Goal: Transaction & Acquisition: Purchase product/service

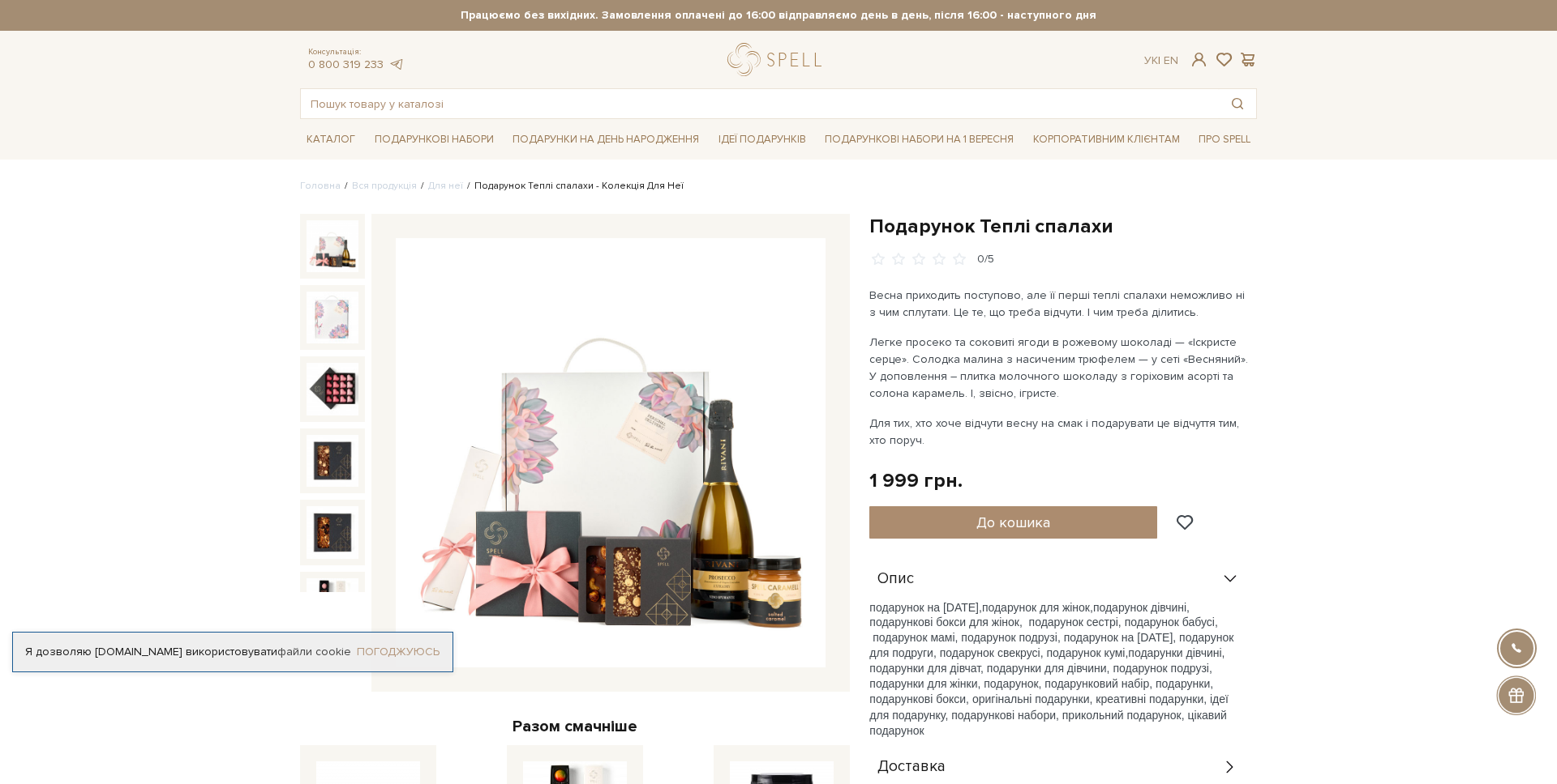
click at [406, 651] on link "Погоджуюсь" at bounding box center [398, 652] width 83 height 15
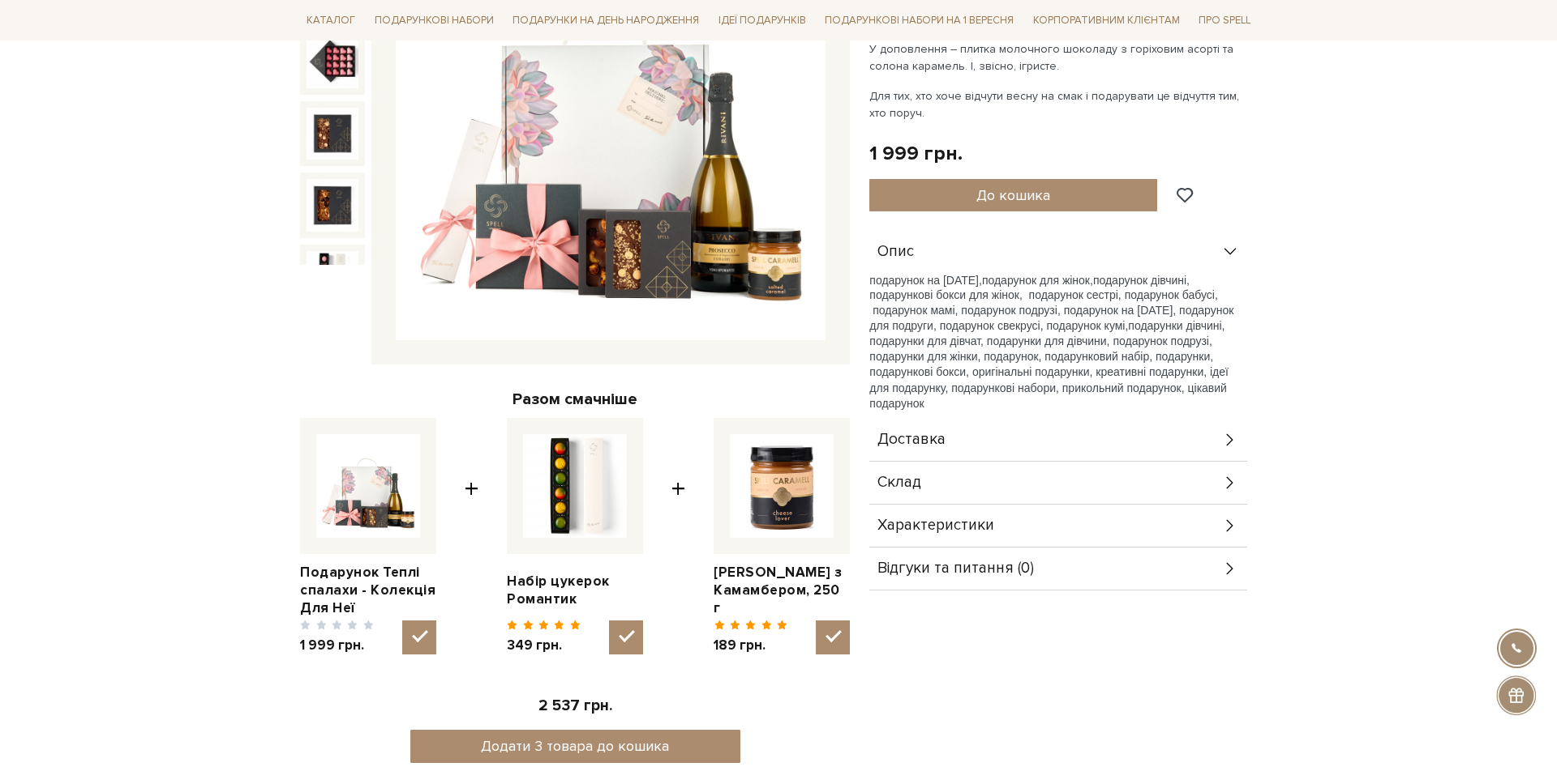
scroll to position [329, 0]
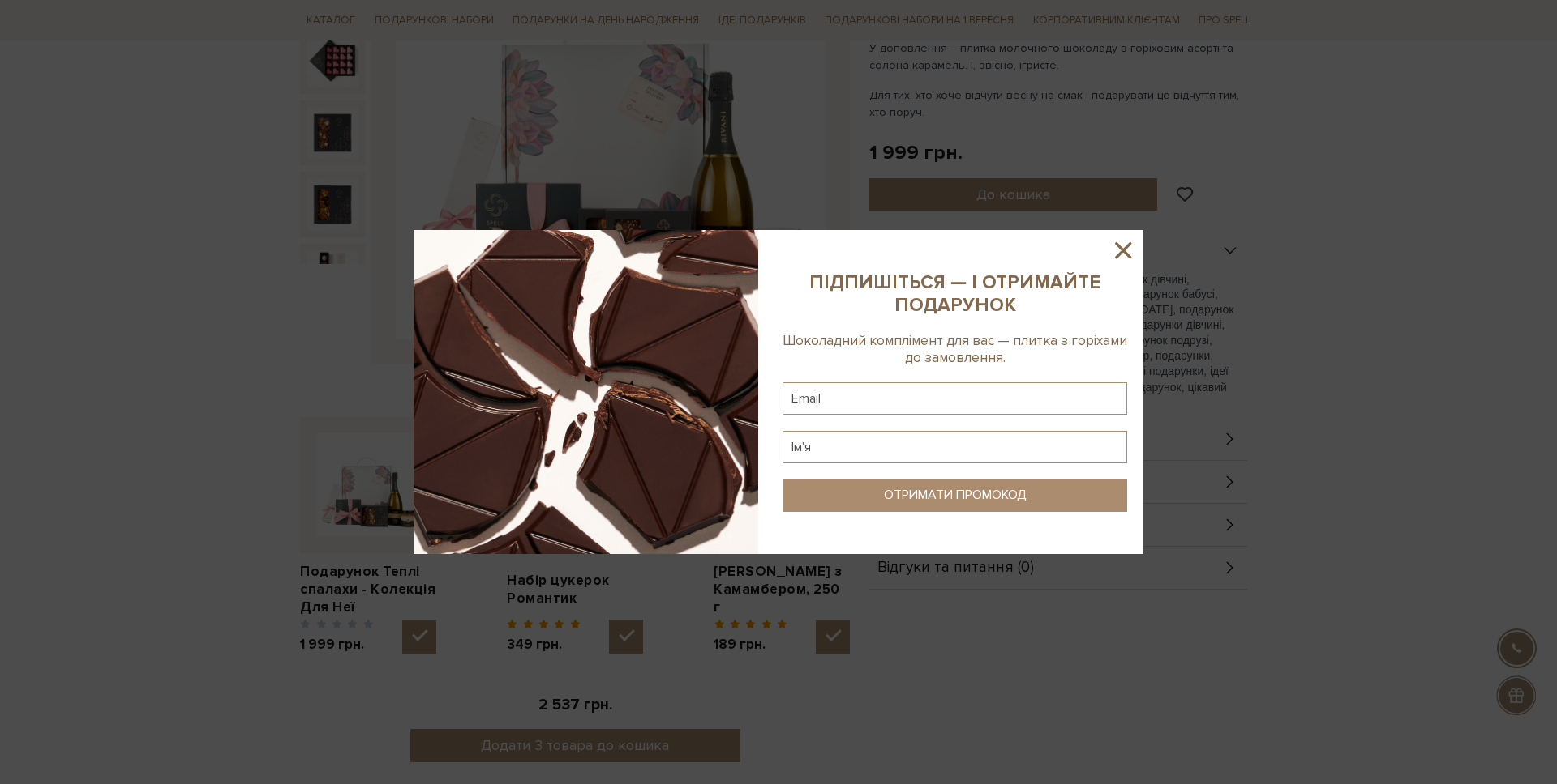
click at [1128, 258] on icon at bounding box center [1123, 250] width 28 height 28
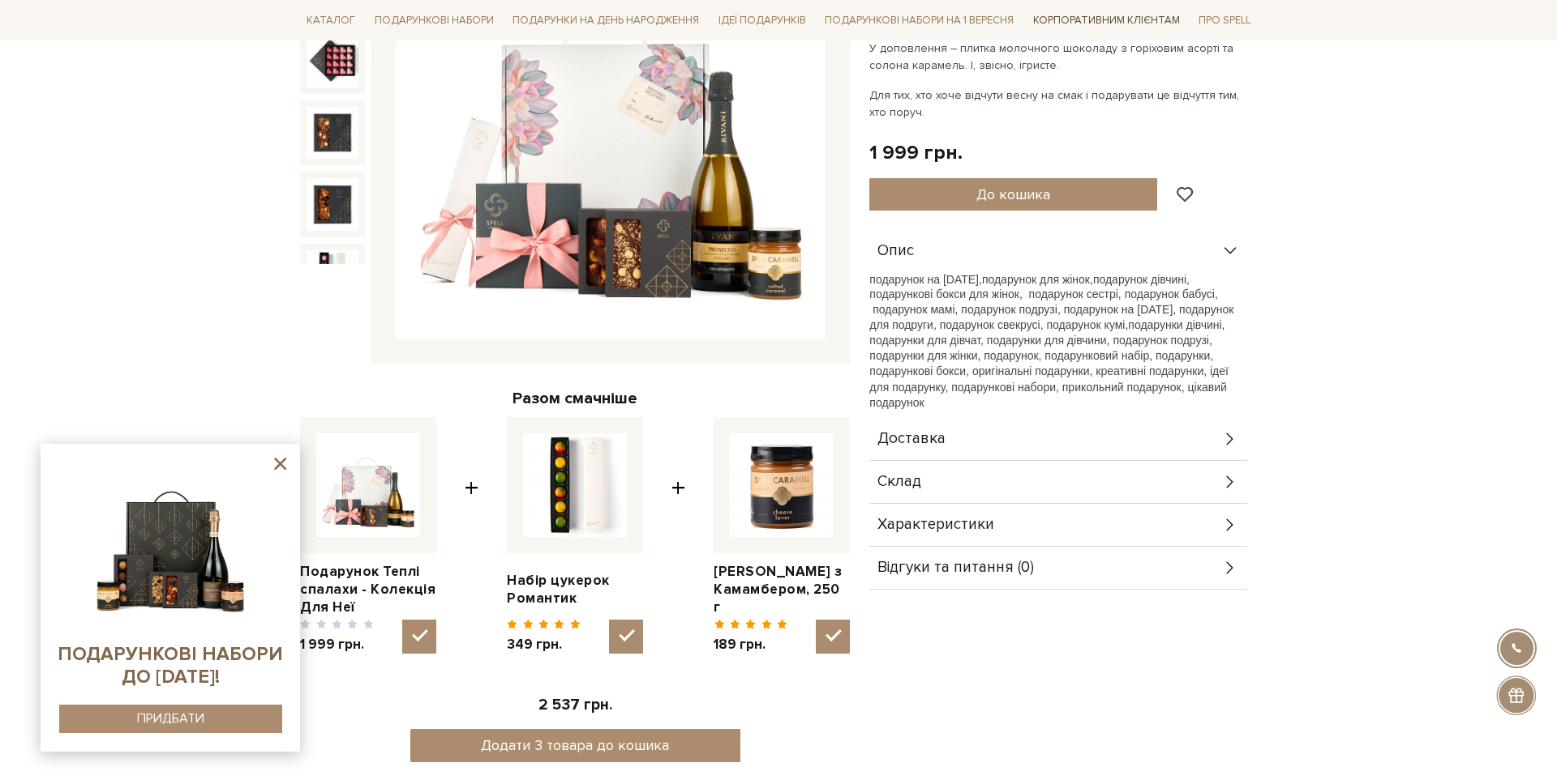
scroll to position [0, 0]
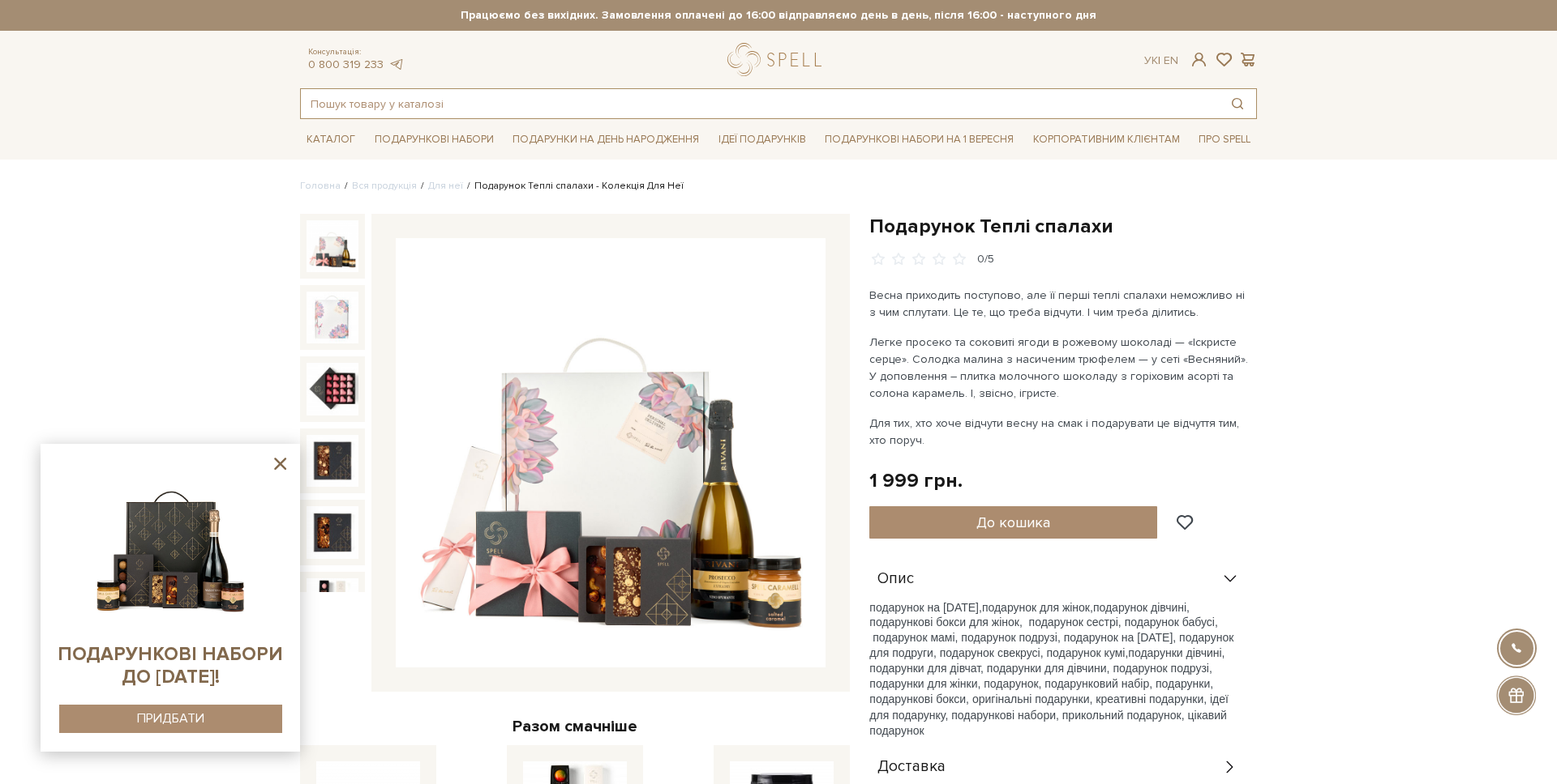
click at [459, 110] on input "text" at bounding box center [760, 104] width 918 height 29
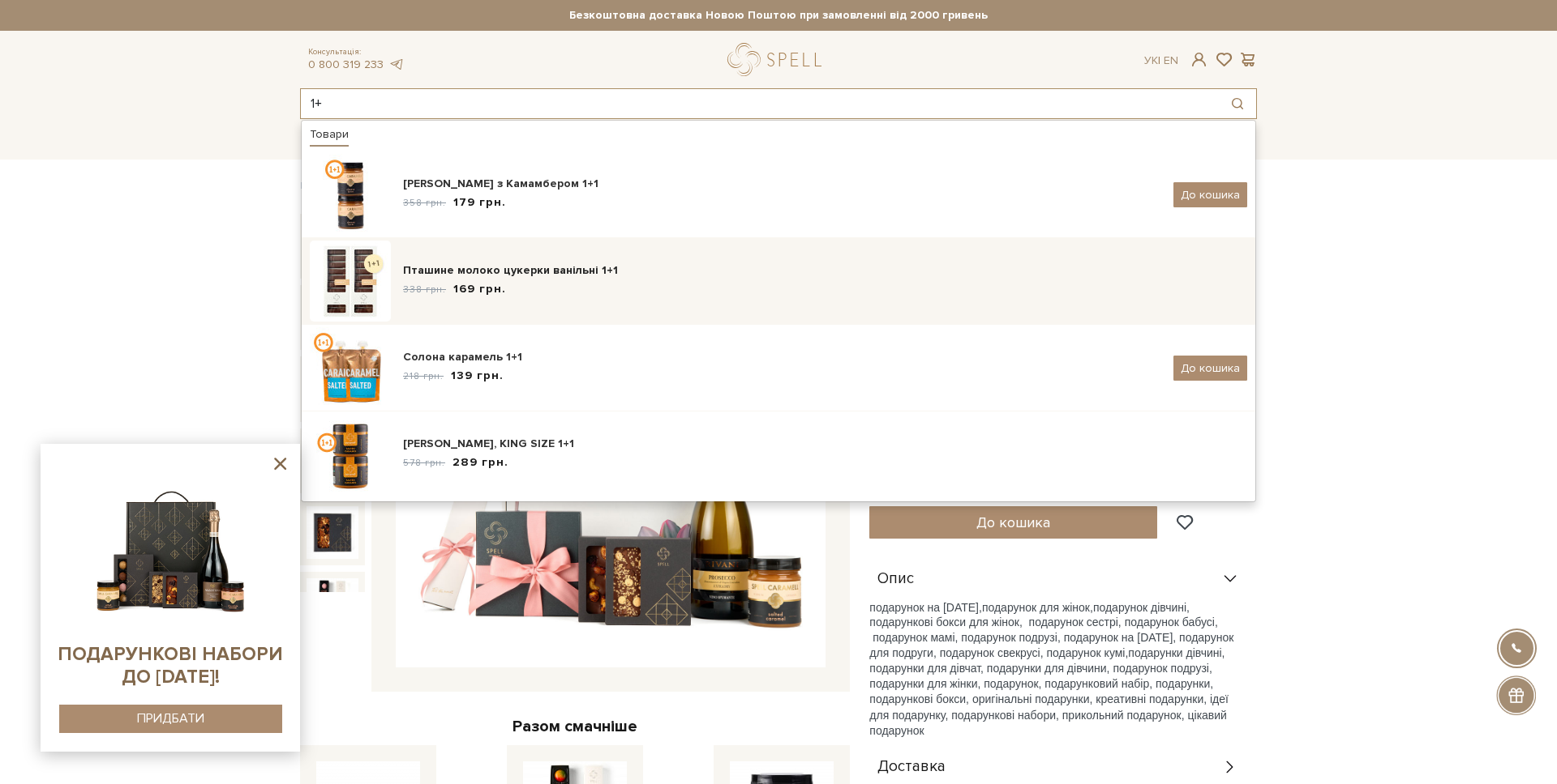
type input "1+"
click at [649, 294] on div "338 грн. 169 грн." at bounding box center [825, 290] width 844 height 17
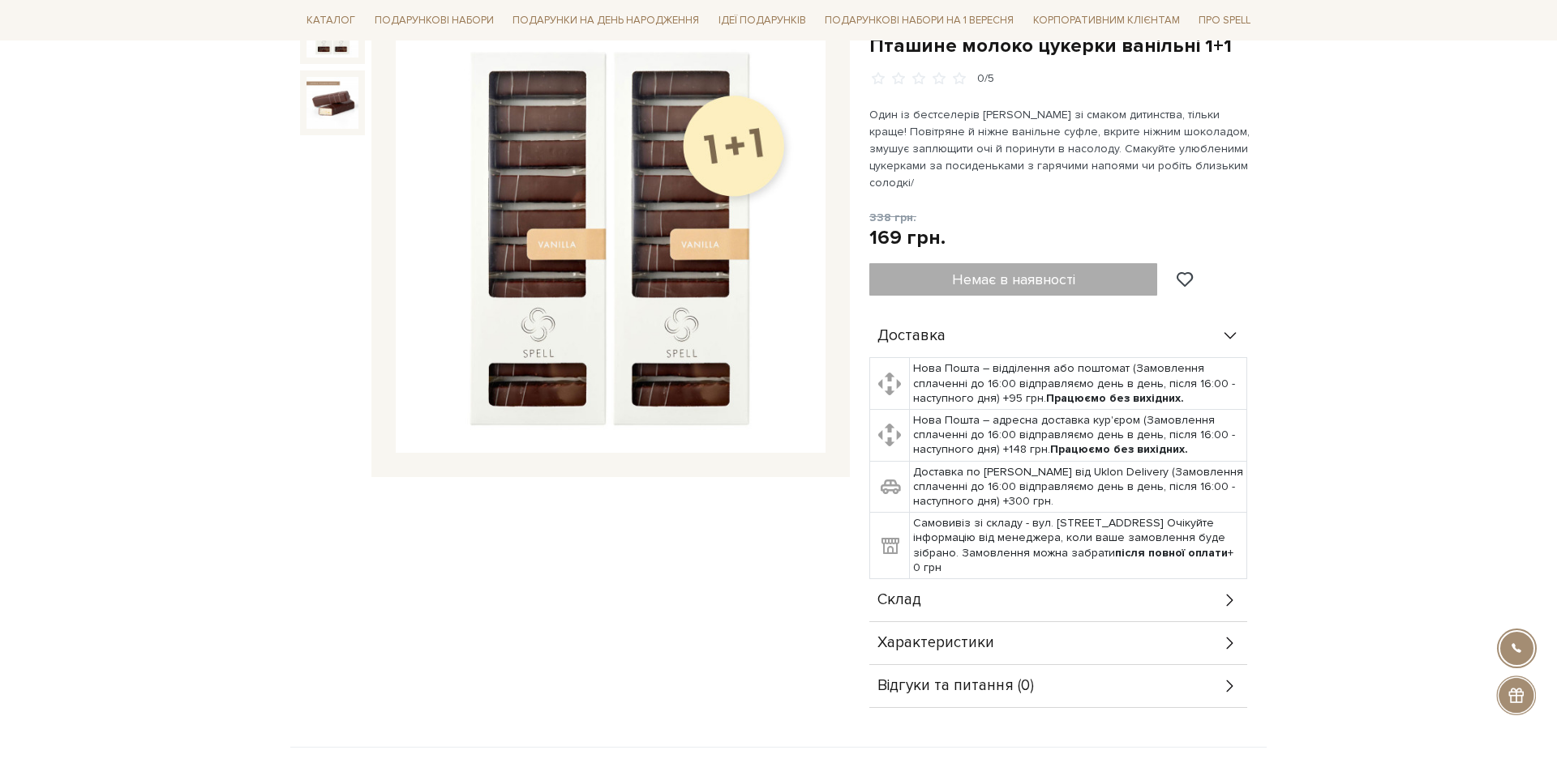
scroll to position [69, 0]
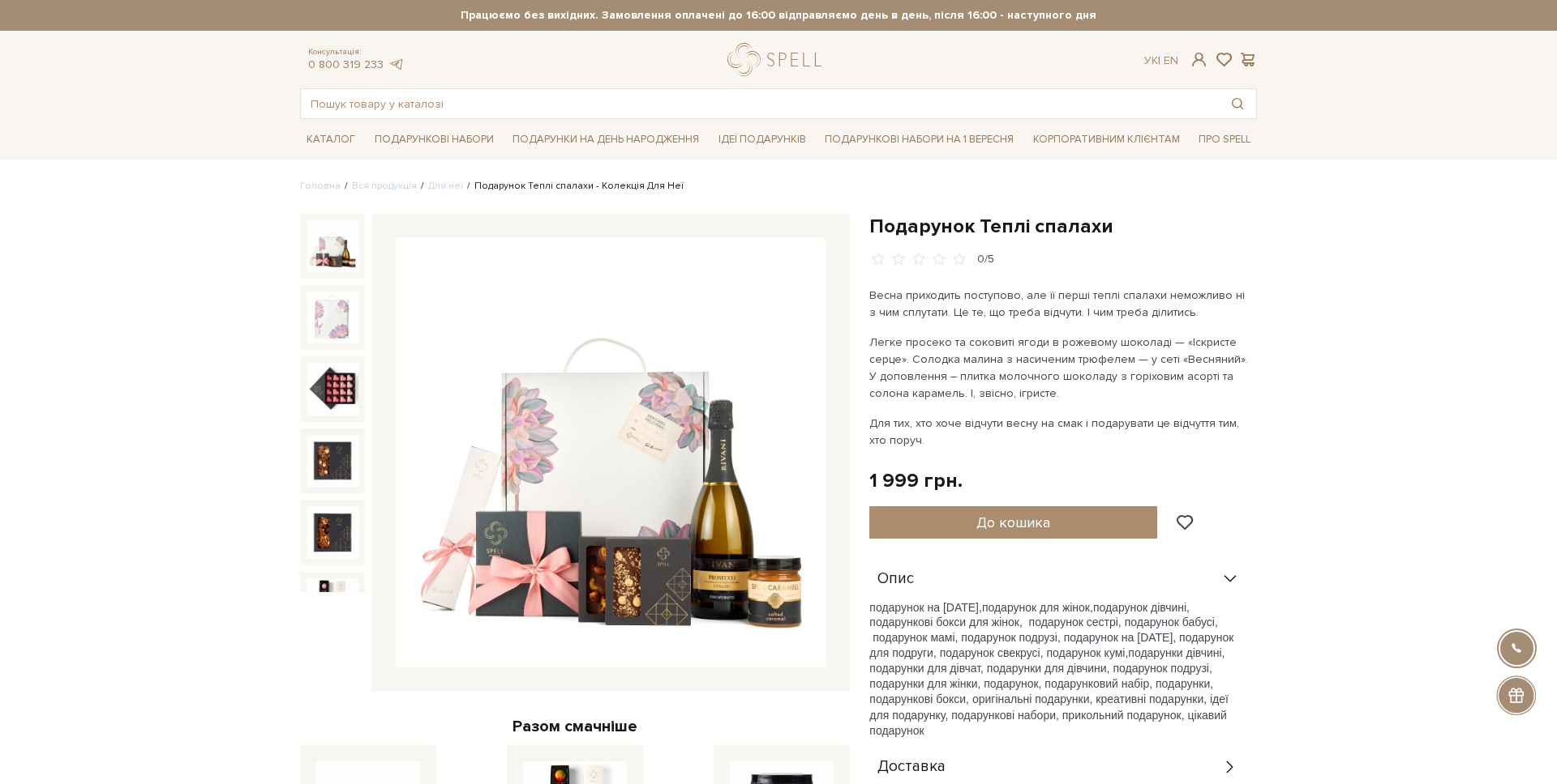
scroll to position [141, 0]
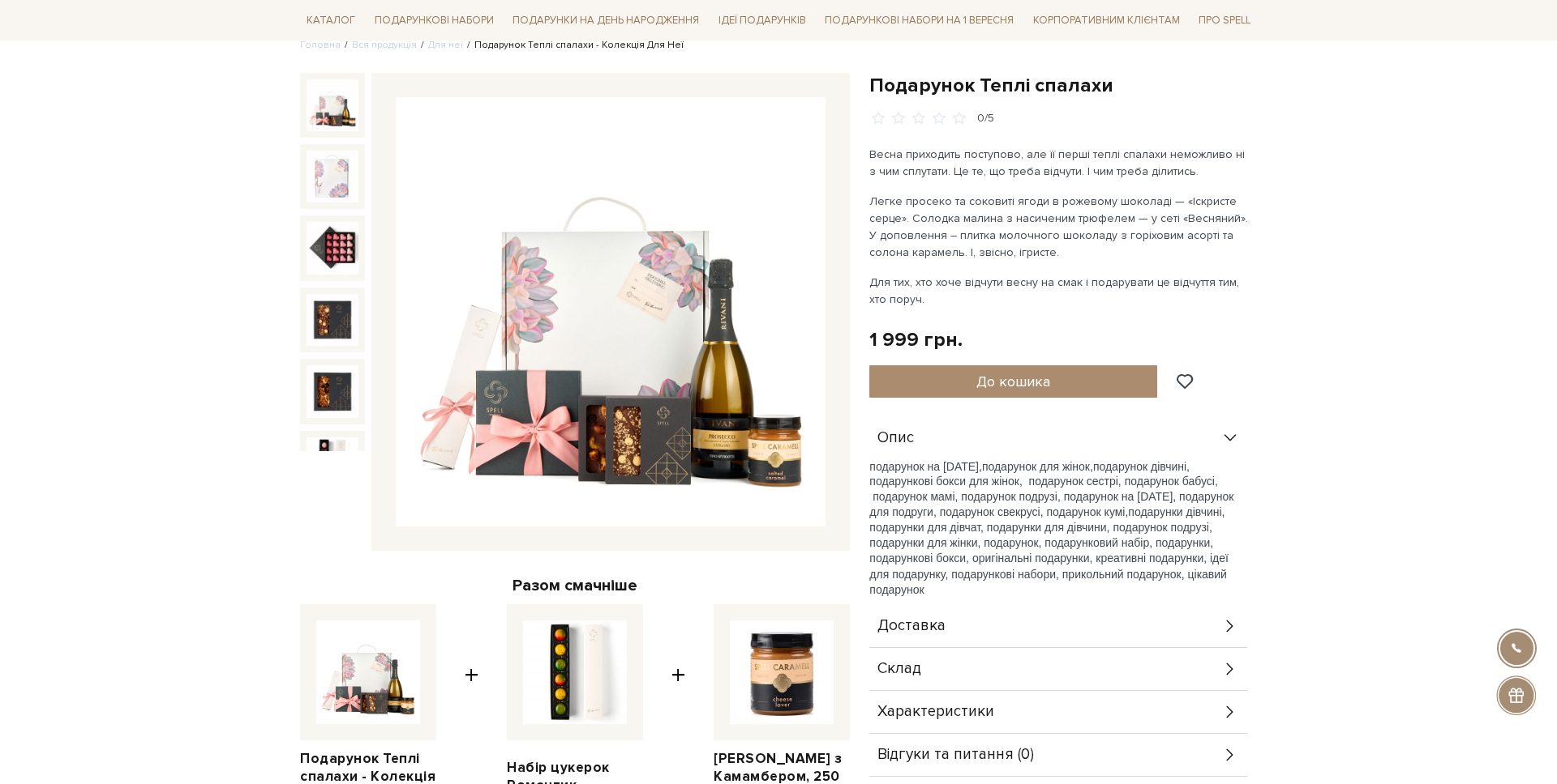
click at [1002, 90] on h1 "Подарунок Теплі спалахи" at bounding box center [1063, 85] width 388 height 25
click at [1059, 92] on h1 "Подарунок Теплі спалахи" at bounding box center [1063, 85] width 388 height 25
drag, startPoint x: 1111, startPoint y: 92, endPoint x: 980, endPoint y: 92, distance: 131.0
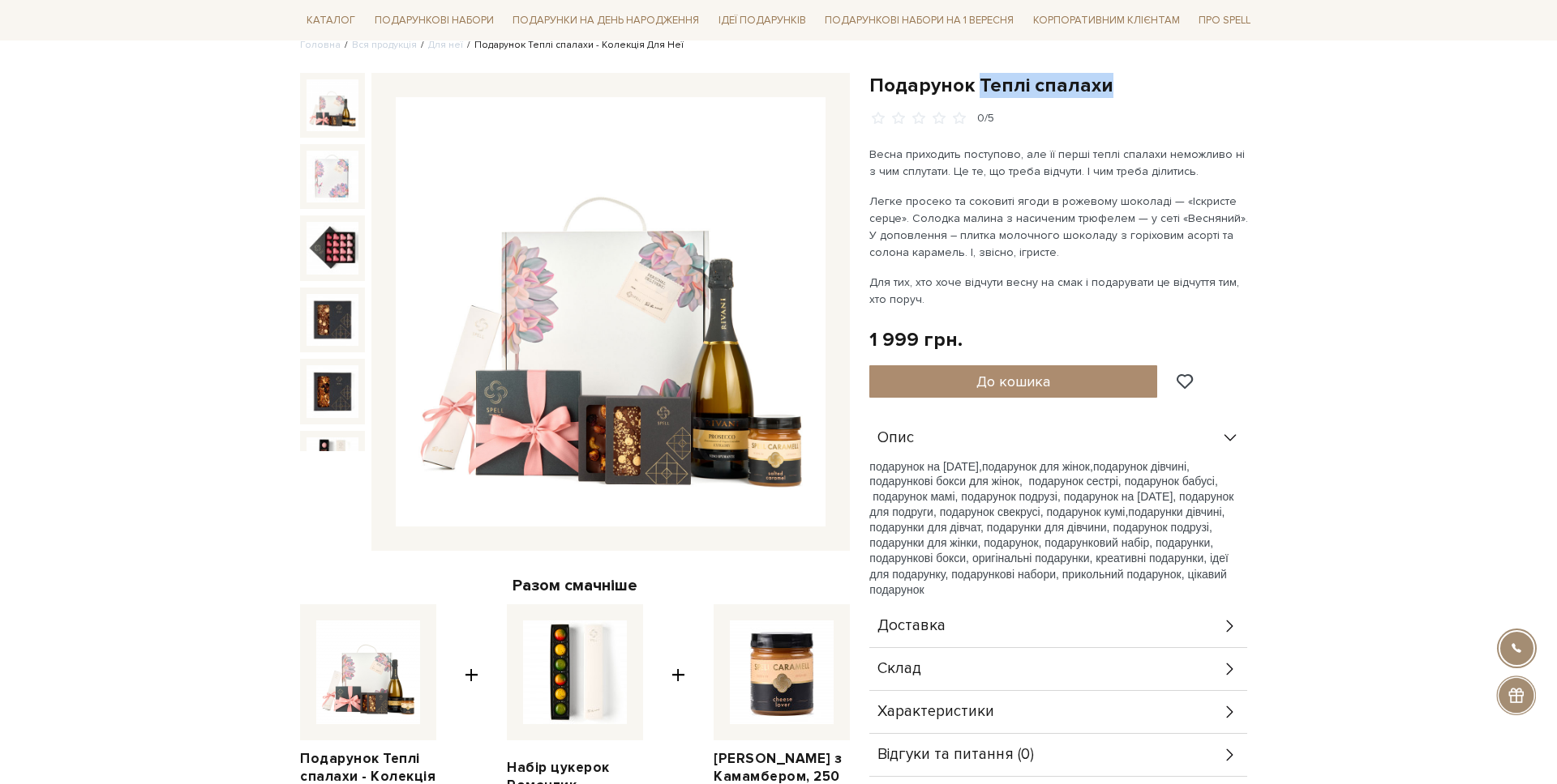
click at [980, 92] on h1 "Подарунок Теплі спалахи" at bounding box center [1063, 85] width 388 height 25
copy h1 "Теплі спалахи"
